Goal: Information Seeking & Learning: Learn about a topic

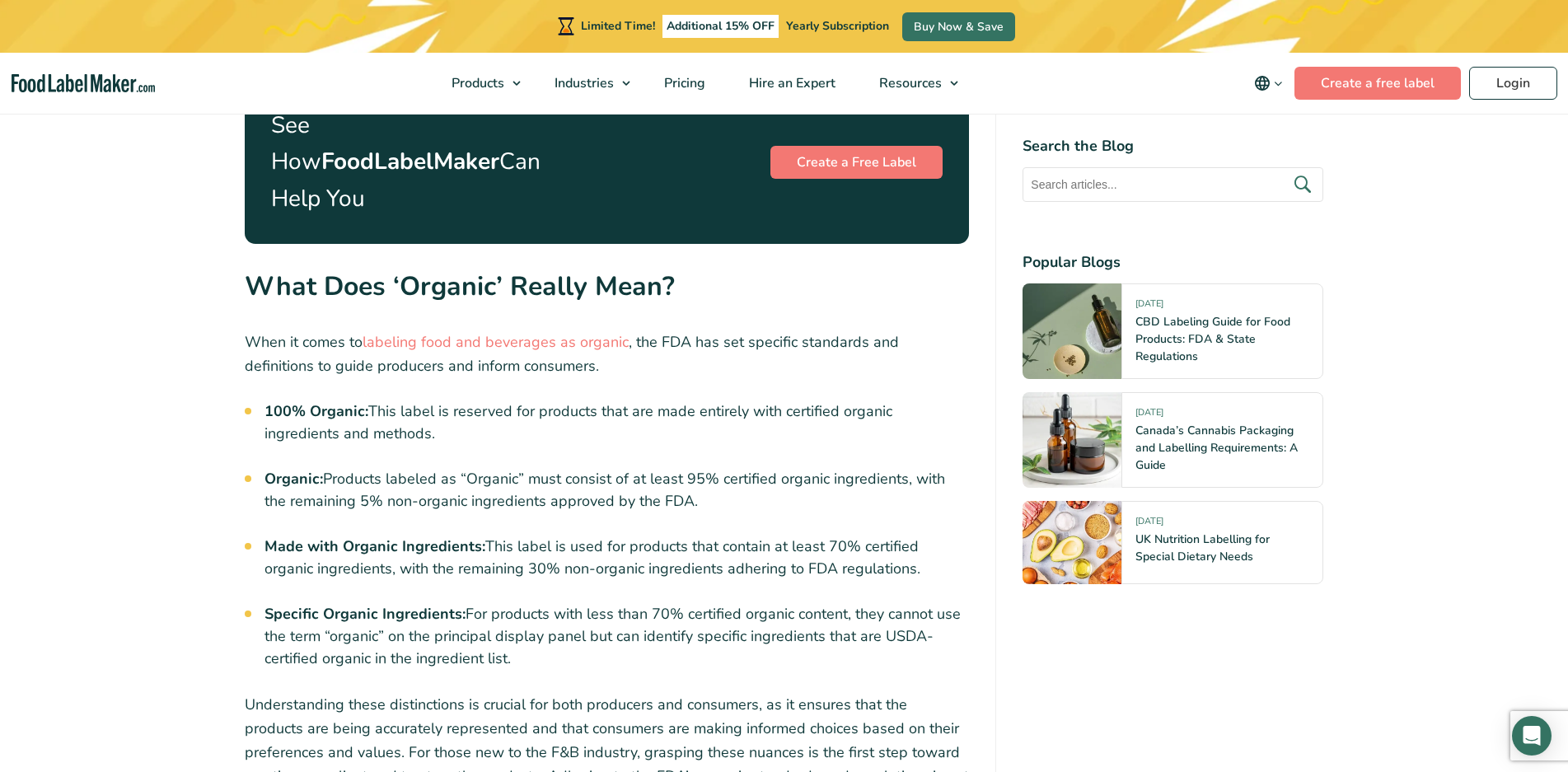
scroll to position [1896, 0]
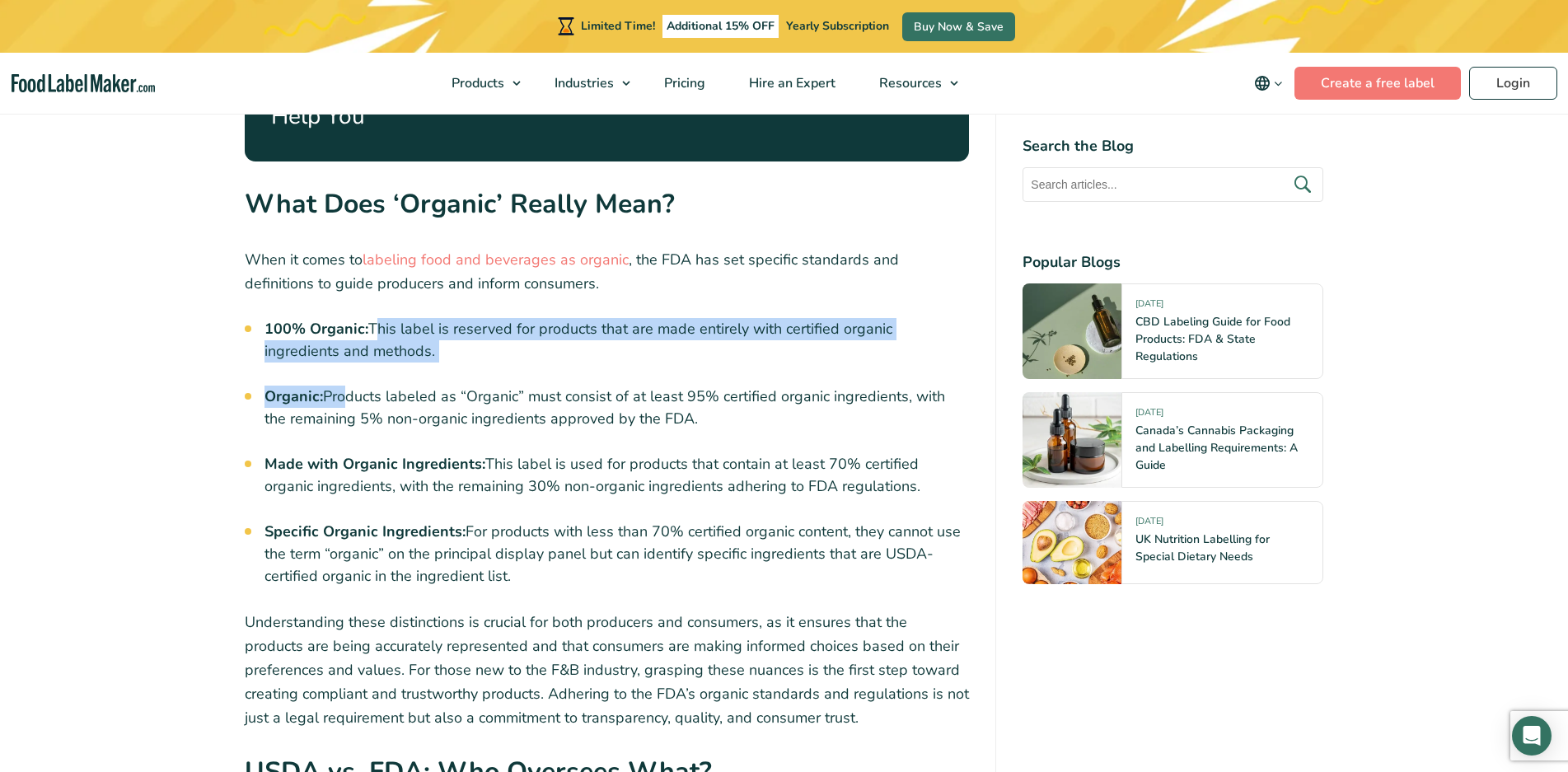
drag, startPoint x: 373, startPoint y: 294, endPoint x: 342, endPoint y: 337, distance: 53.0
click at [304, 386] on strong "Organic:" at bounding box center [294, 396] width 59 height 20
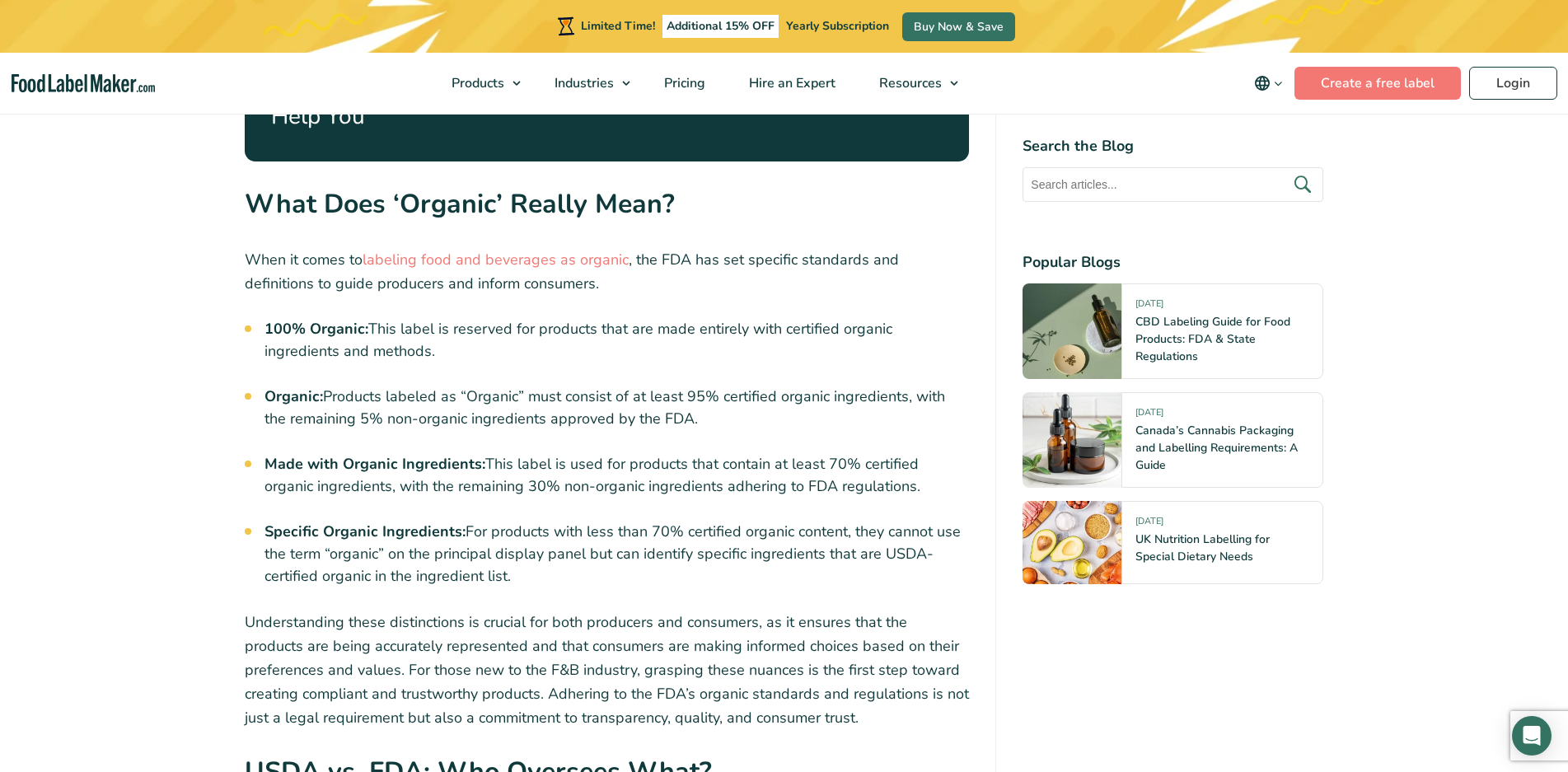
drag, startPoint x: 325, startPoint y: 357, endPoint x: 691, endPoint y: 380, distance: 366.7
click at [691, 386] on li "Organic: Products labeled as “Organic” must consist of at least 95% certified o…" at bounding box center [617, 408] width 706 height 45
drag, startPoint x: 269, startPoint y: 430, endPoint x: 501, endPoint y: 415, distance: 232.5
click at [711, 454] on li "Made with Organic Ingredients: This label is used for products that contain at …" at bounding box center [617, 476] width 706 height 45
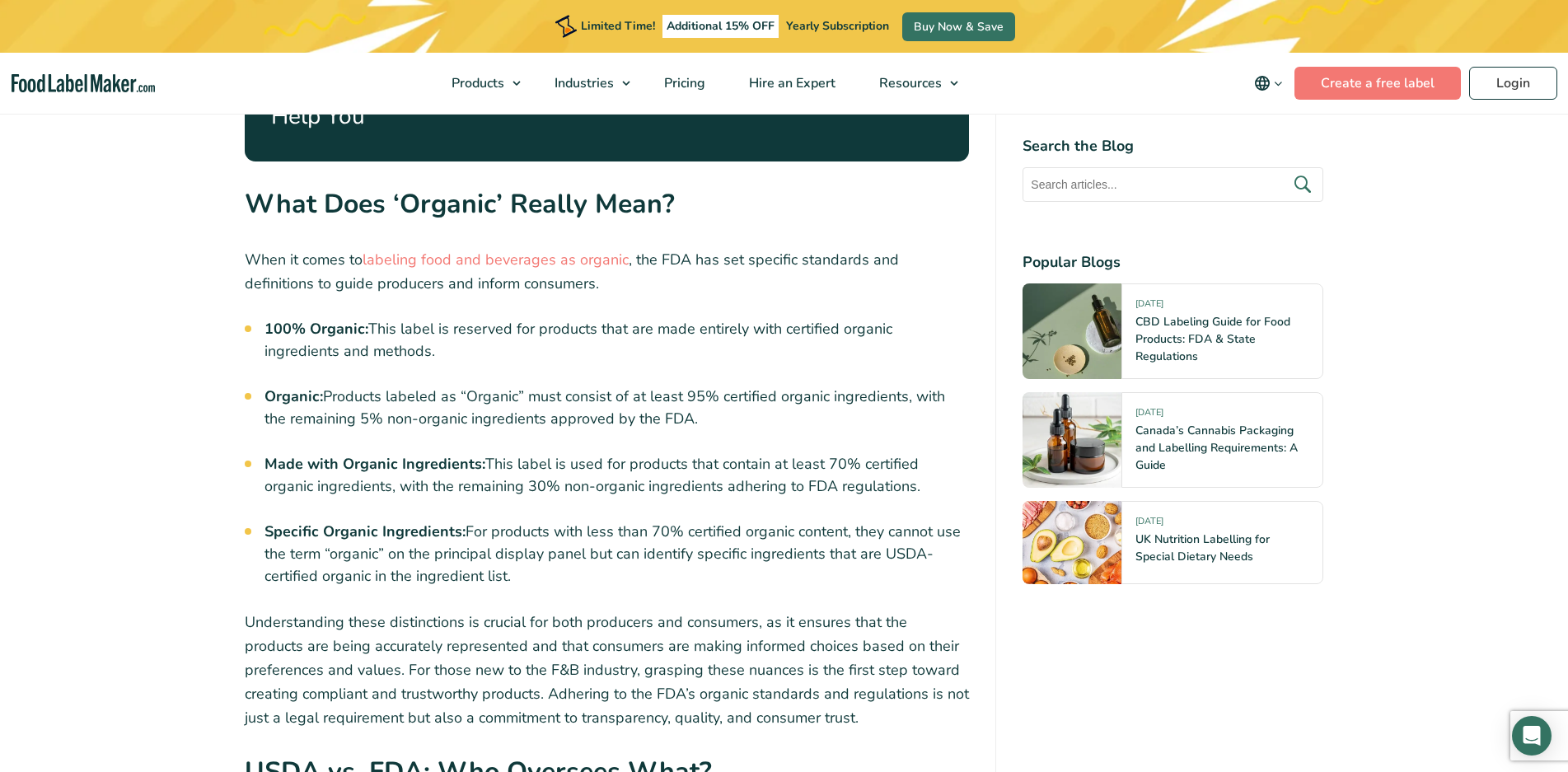
click at [767, 454] on li "Made with Organic Ingredients: This label is used for products that contain at …" at bounding box center [617, 476] width 706 height 45
drag, startPoint x: 797, startPoint y: 425, endPoint x: 826, endPoint y: 421, distance: 29.3
click at [799, 454] on li "Made with Organic Ingredients: This label is used for products that contain at …" at bounding box center [617, 476] width 706 height 45
click at [828, 454] on li "Made with Organic Ingredients: This label is used for products that contain at …" at bounding box center [617, 476] width 706 height 45
drag, startPoint x: 827, startPoint y: 422, endPoint x: 922, endPoint y: 434, distance: 95.8
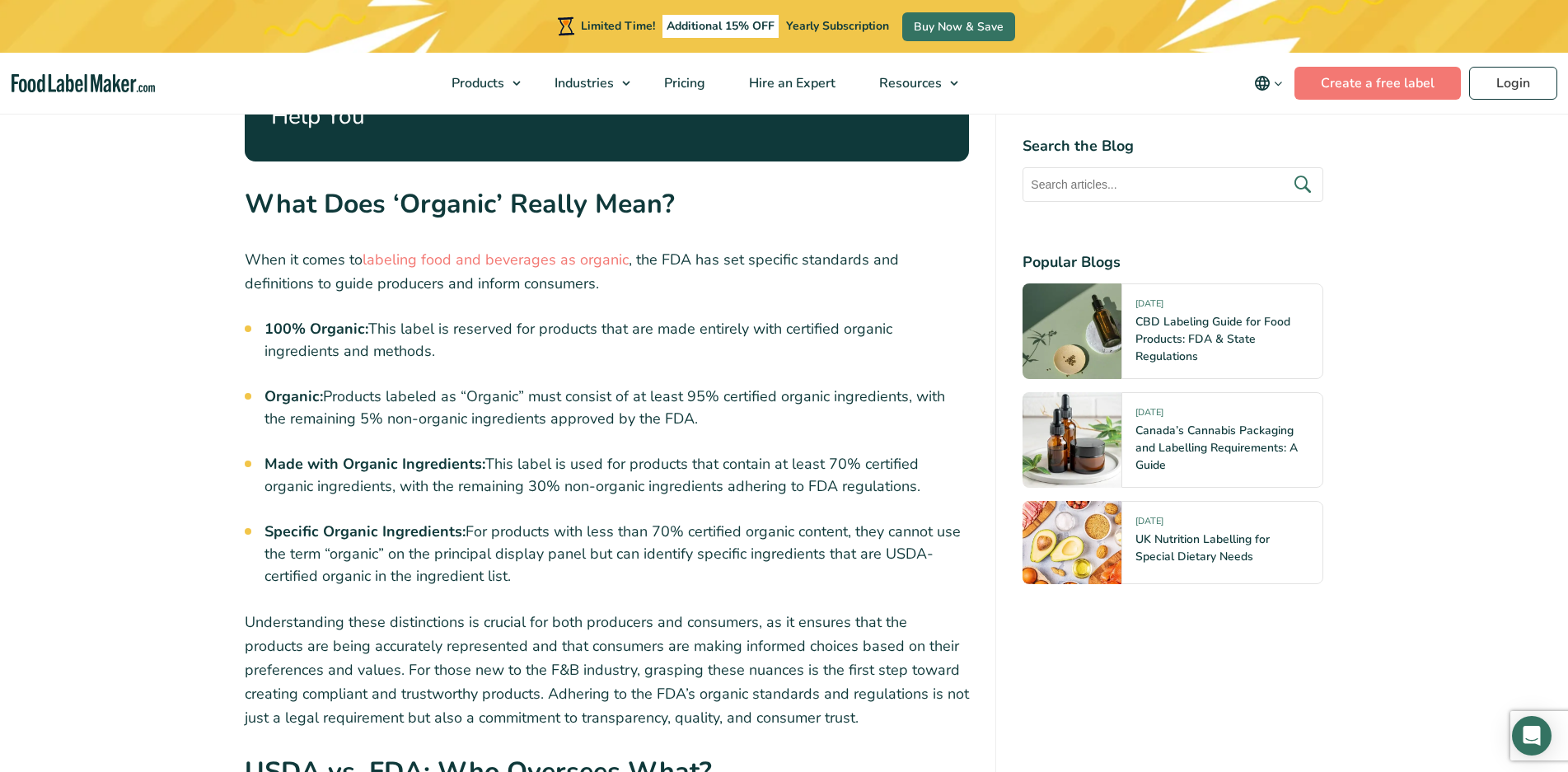
click at [929, 454] on li "Made with Organic Ingredients: This label is used for products that contain at …" at bounding box center [617, 476] width 706 height 45
click at [890, 454] on li "Made with Organic Ingredients: This label is used for products that contain at …" at bounding box center [617, 476] width 706 height 45
drag, startPoint x: 261, startPoint y: 451, endPoint x: 875, endPoint y: 457, distance: 614.0
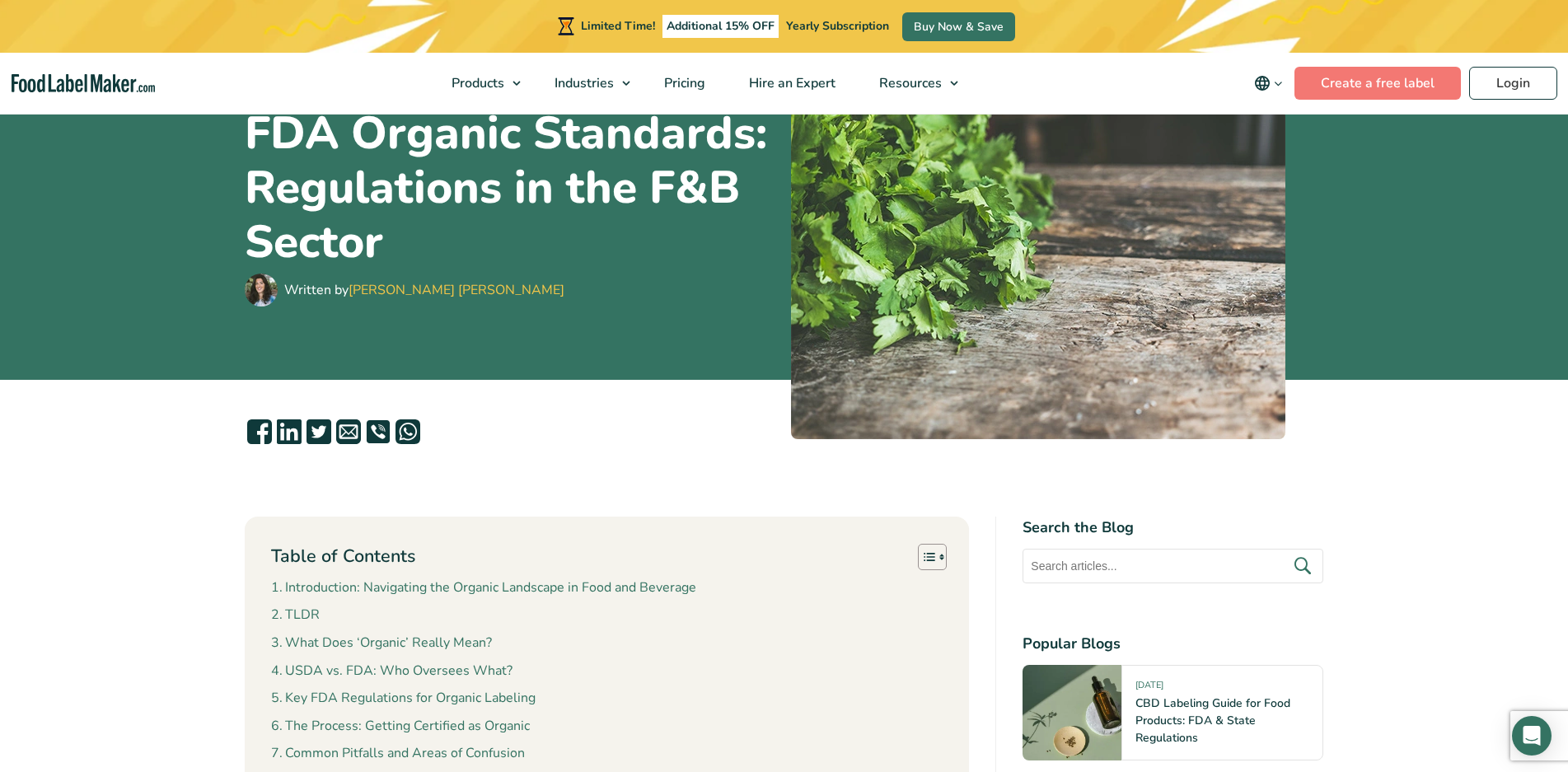
scroll to position [0, 0]
